Goal: Use online tool/utility: Utilize a website feature to perform a specific function

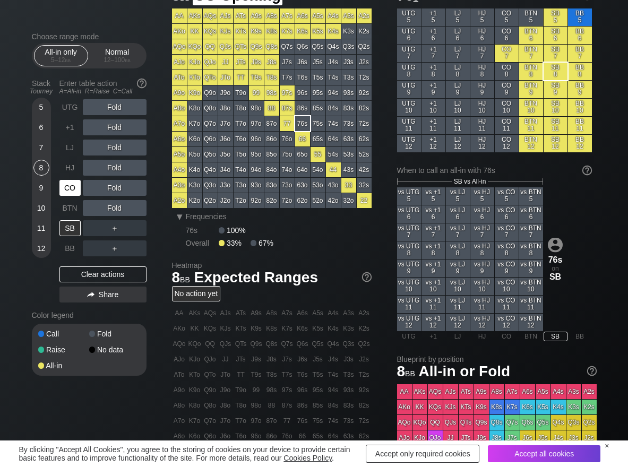
click at [65, 184] on div "CO" at bounding box center [69, 188] width 21 height 16
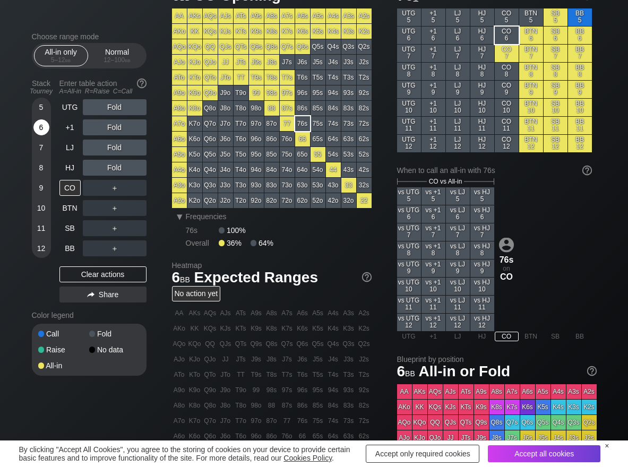
click at [42, 129] on div "6" at bounding box center [41, 127] width 16 height 16
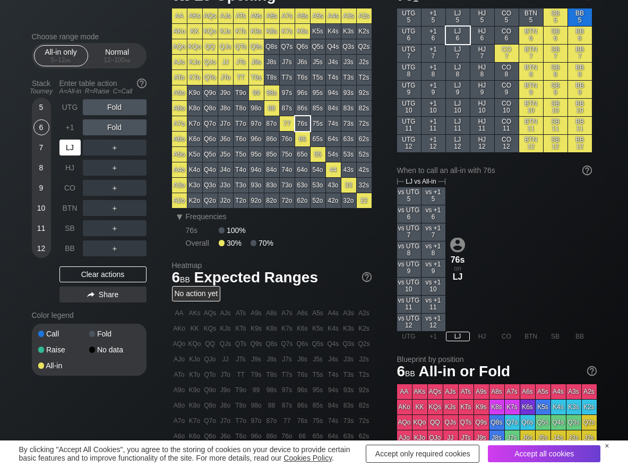
click at [71, 144] on div "LJ" at bounding box center [69, 148] width 21 height 16
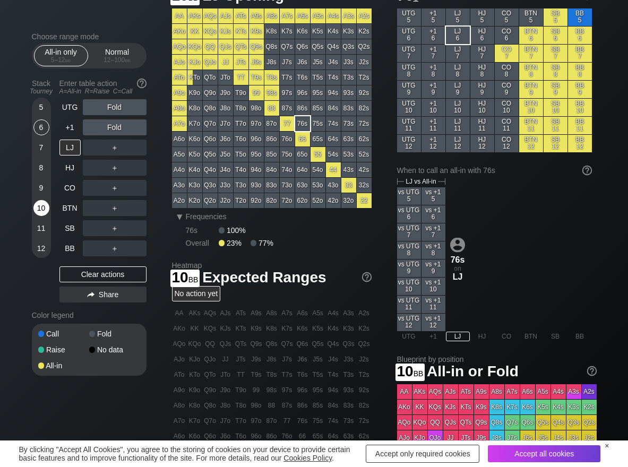
click at [47, 210] on div "10" at bounding box center [41, 208] width 16 height 16
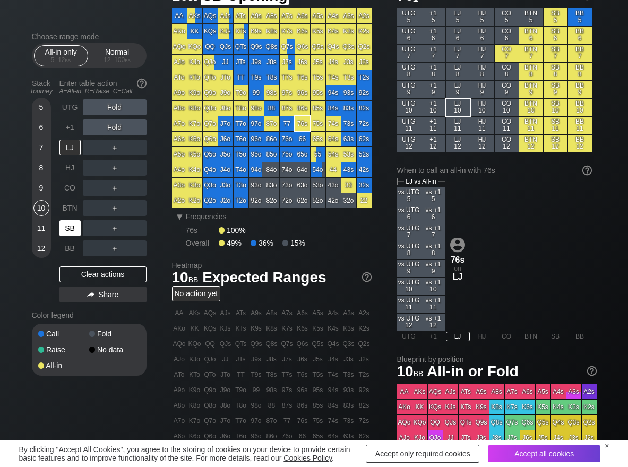
click at [73, 225] on div "SB" at bounding box center [69, 228] width 21 height 16
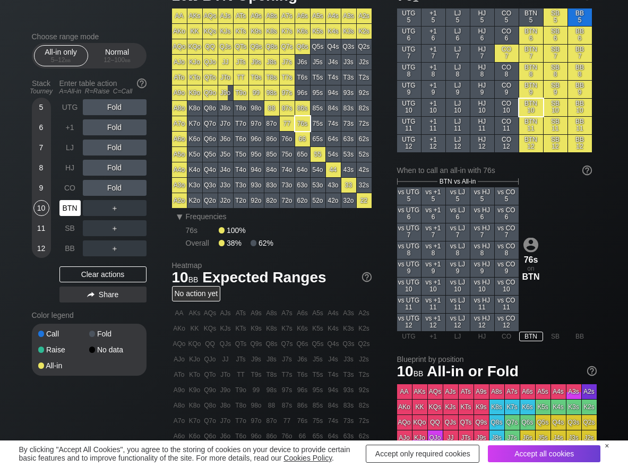
click at [66, 206] on div "BTN" at bounding box center [69, 208] width 21 height 16
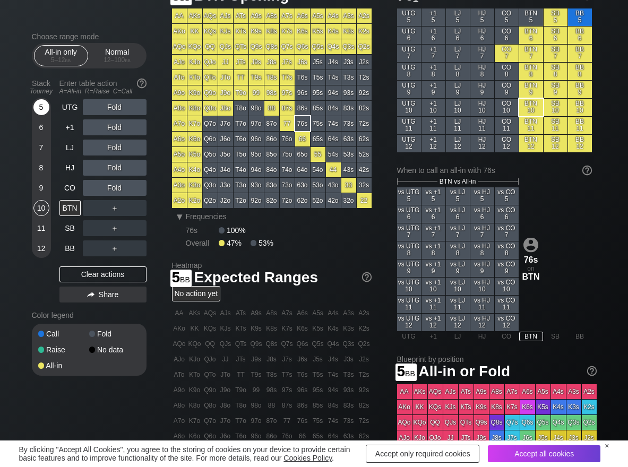
click at [46, 116] on div "5" at bounding box center [41, 109] width 16 height 20
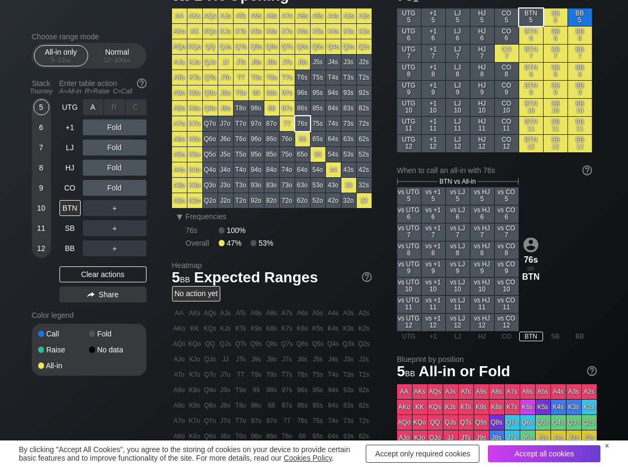
click at [83, 114] on div "A ✕" at bounding box center [93, 107] width 21 height 16
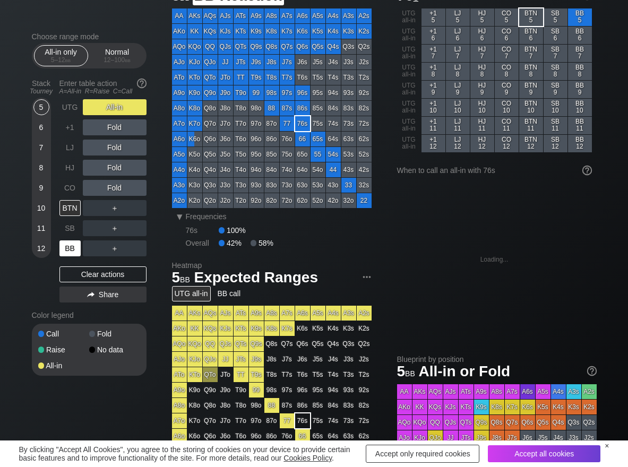
click at [66, 251] on div "BB" at bounding box center [69, 248] width 21 height 16
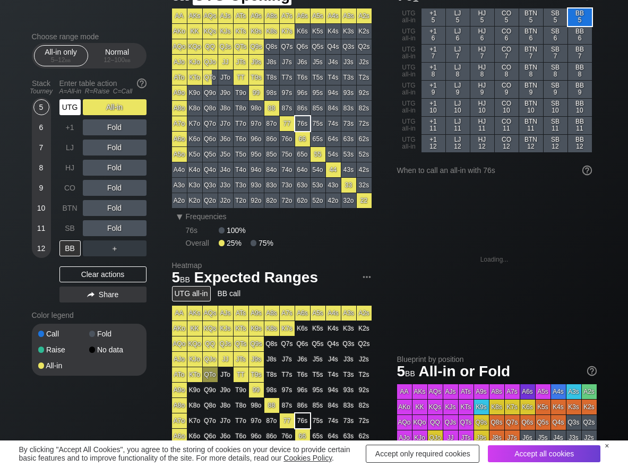
click at [67, 103] on div "UTG" at bounding box center [69, 107] width 21 height 16
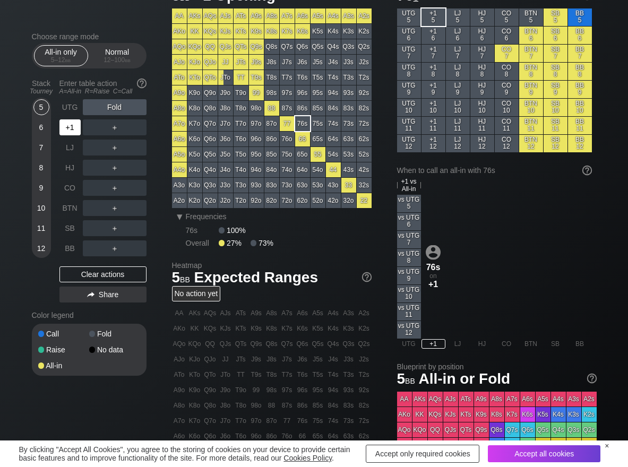
click at [71, 124] on div "+1" at bounding box center [69, 127] width 21 height 16
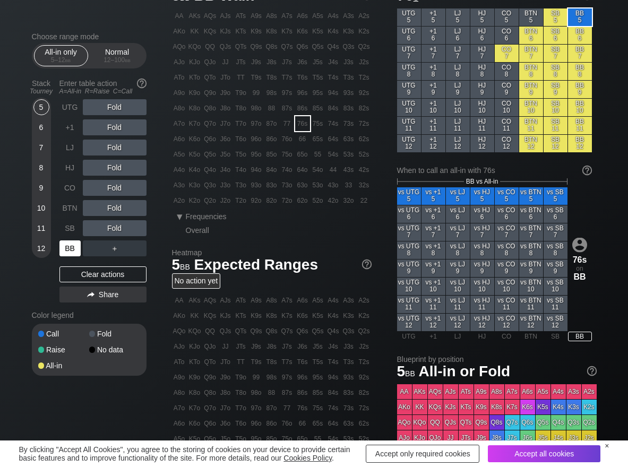
click at [68, 253] on div "BB" at bounding box center [69, 248] width 21 height 16
click at [90, 124] on div "A ✕" at bounding box center [93, 127] width 21 height 16
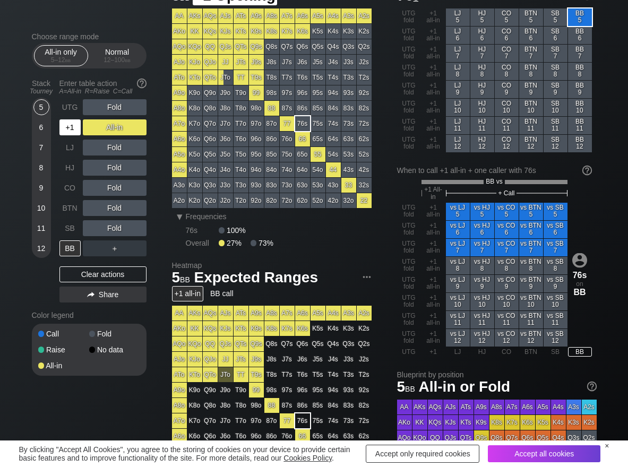
click at [68, 120] on div "+1" at bounding box center [69, 127] width 21 height 16
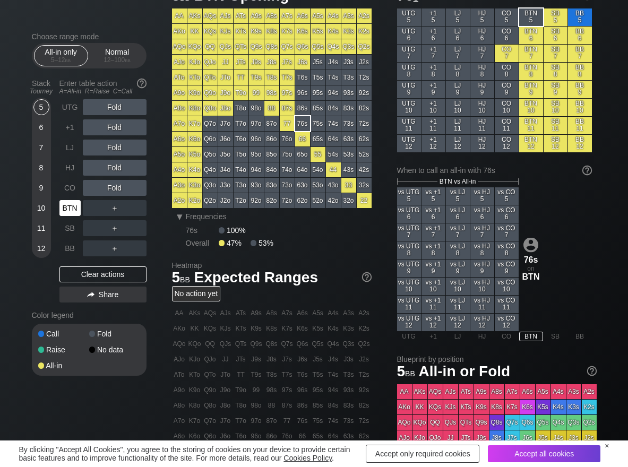
click at [68, 218] on div "BTN" at bounding box center [70, 208] width 23 height 20
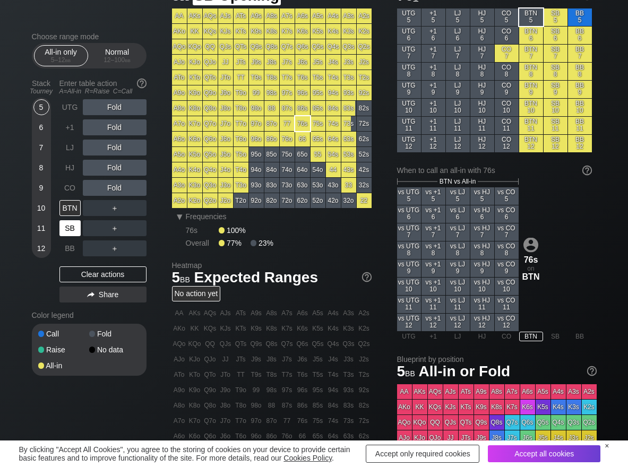
click at [67, 218] on div "SB" at bounding box center [70, 228] width 23 height 20
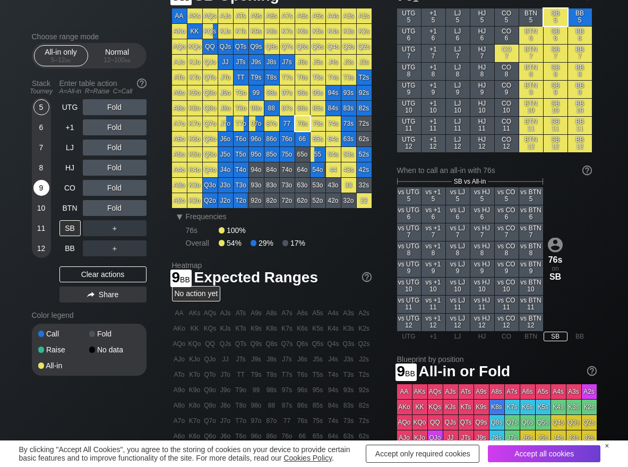
click at [37, 188] on div "9" at bounding box center [41, 188] width 16 height 16
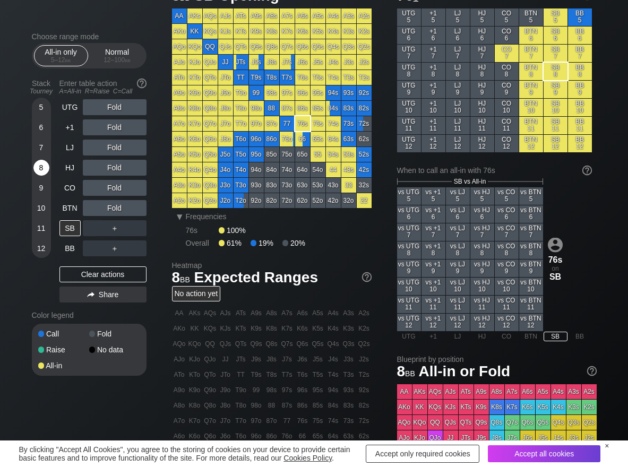
click at [48, 169] on div "8" at bounding box center [41, 168] width 16 height 16
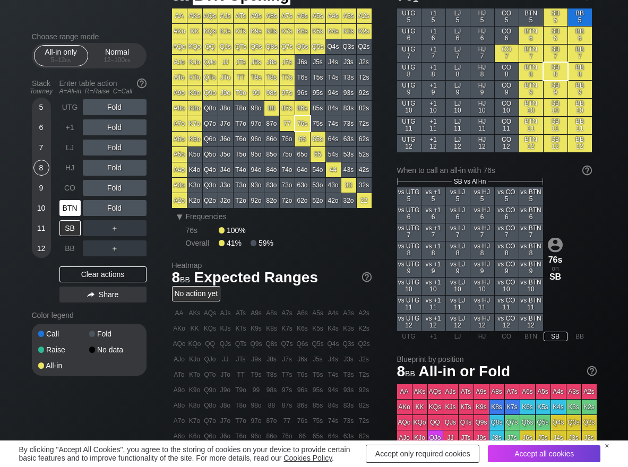
click at [72, 213] on div "BTN" at bounding box center [69, 208] width 21 height 16
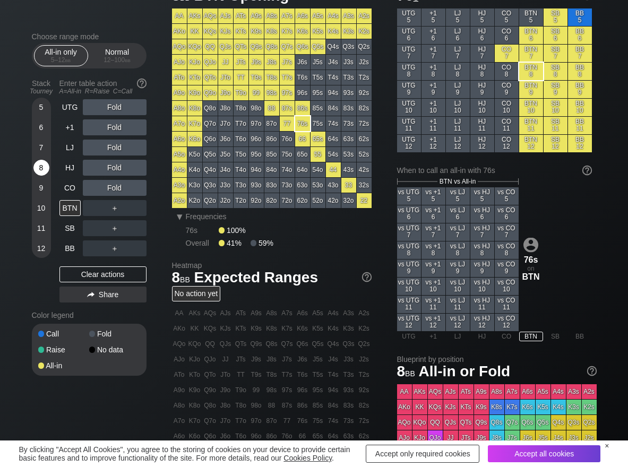
click at [38, 169] on div "8" at bounding box center [41, 168] width 16 height 16
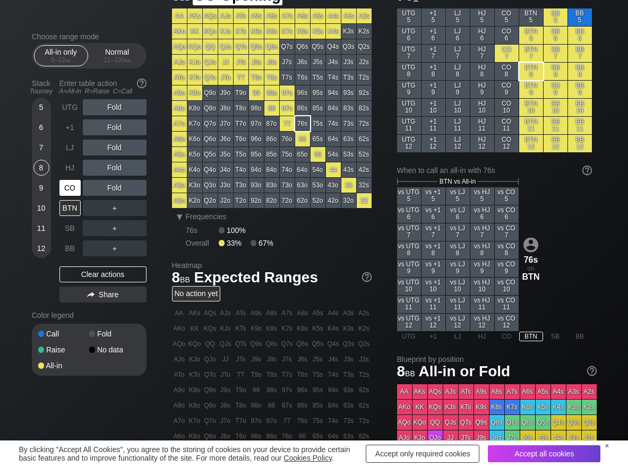
click at [71, 190] on div "CO" at bounding box center [69, 188] width 21 height 16
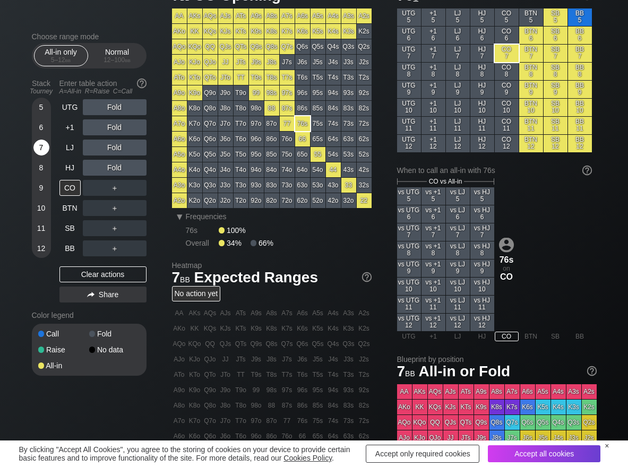
click at [46, 151] on div "7" at bounding box center [41, 148] width 16 height 16
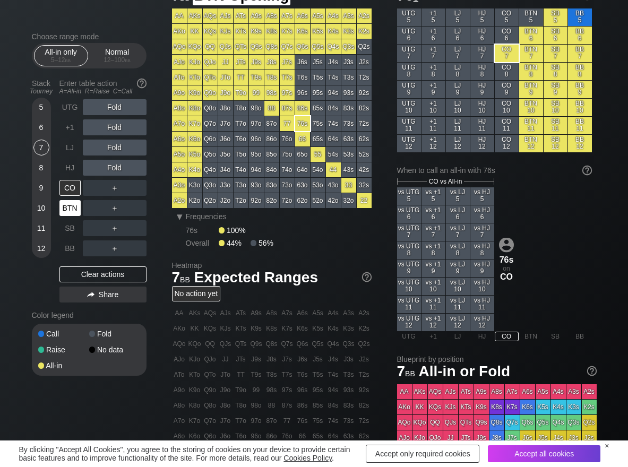
click at [72, 209] on div "BTN" at bounding box center [69, 208] width 21 height 16
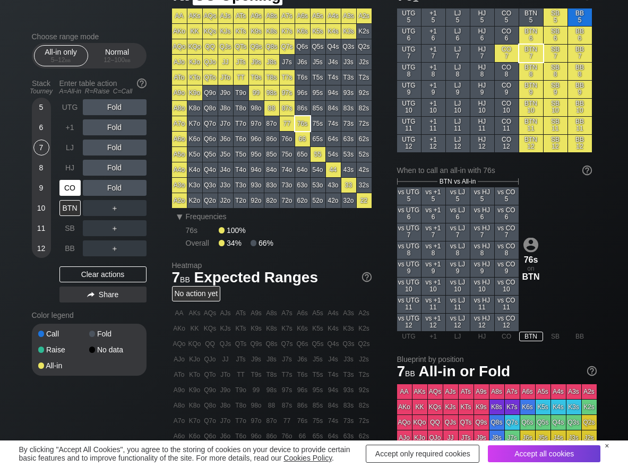
click at [74, 187] on div "CO" at bounding box center [69, 188] width 21 height 16
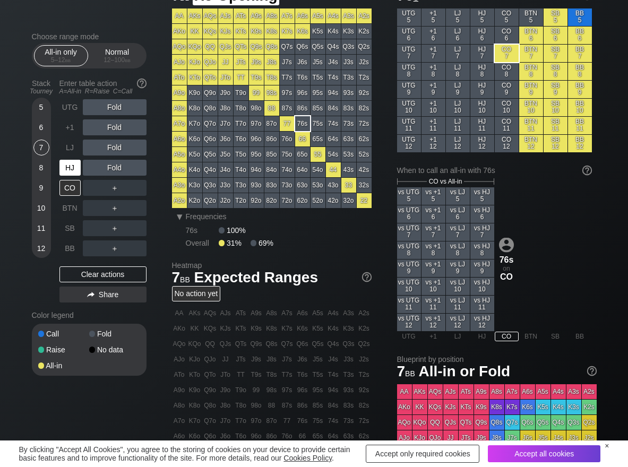
click at [65, 166] on div "HJ" at bounding box center [69, 168] width 21 height 16
